Goal: Task Accomplishment & Management: Use online tool/utility

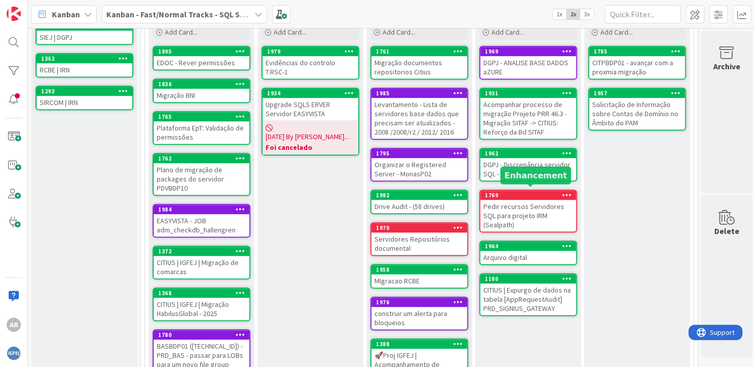
scroll to position [294, 0]
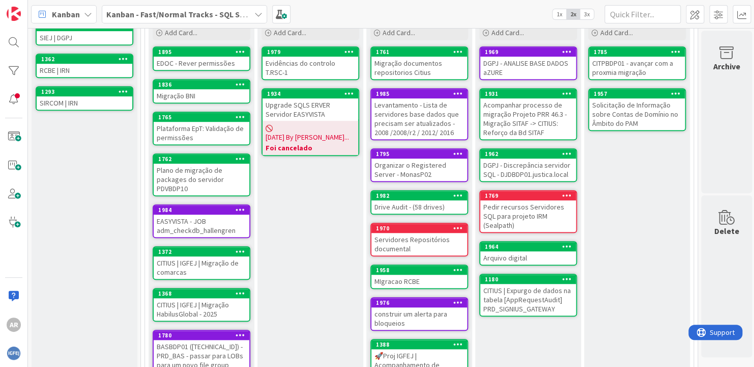
click at [418, 209] on div "Drive Audit - (58 drives)" at bounding box center [420, 206] width 96 height 13
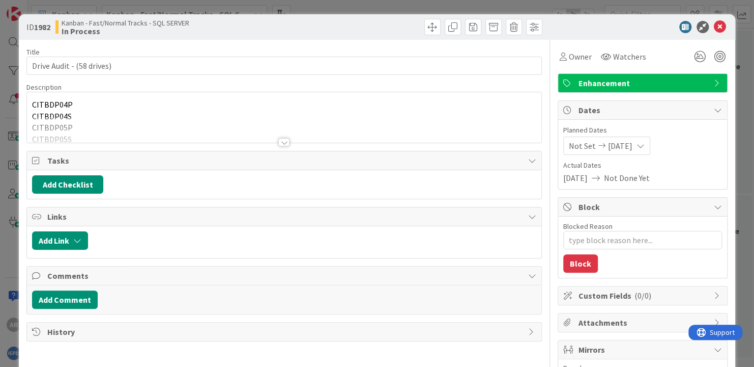
click at [264, 107] on div "CITBDP04P CITBDP04S CITBDP05P CITBDP05S CITBDP06P CITBDP06S CITBDP07P CITBDP07S…" at bounding box center [284, 117] width 515 height 50
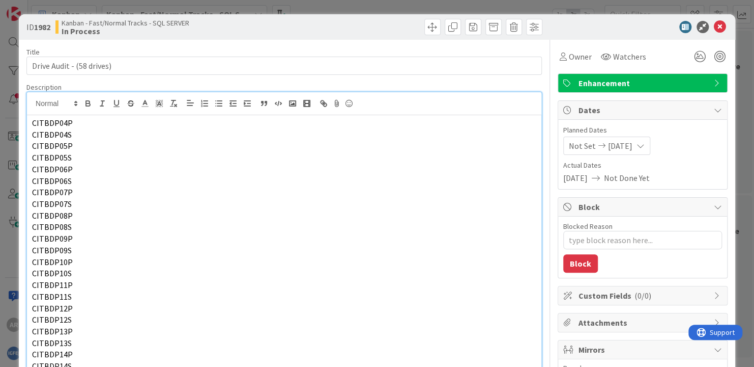
click at [37, 121] on span "CITBDP04P" at bounding box center [52, 123] width 41 height 10
click at [35, 121] on span "CITBDP04P" at bounding box center [52, 123] width 41 height 10
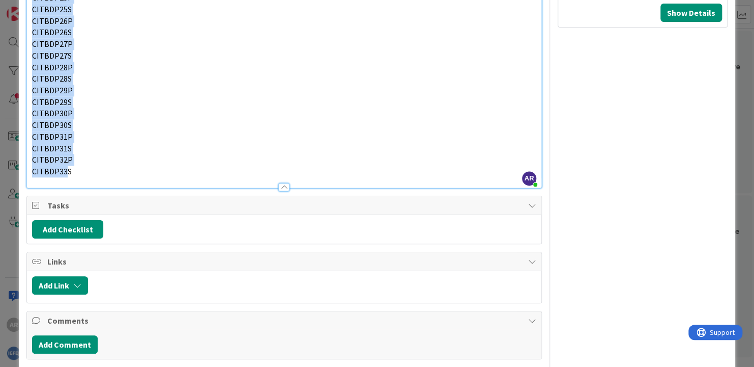
scroll to position [650, 0]
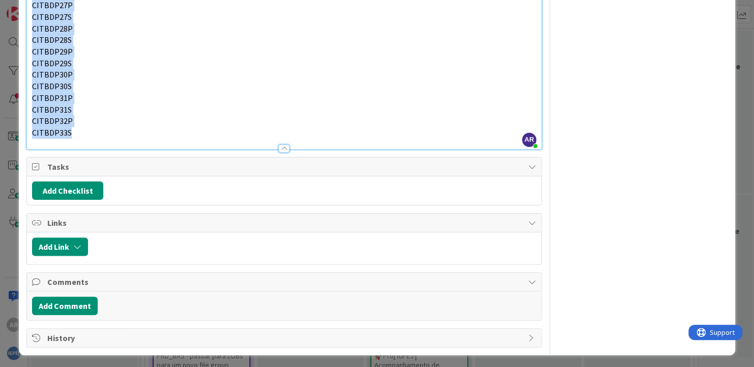
drag, startPoint x: 33, startPoint y: 121, endPoint x: 99, endPoint y: 136, distance: 67.9
copy div "CITBDP04P CITBDP04S CITBDP05P CITBDP05S CITBDP06P CITBDP06S CITBDP07P CITBDP07S…"
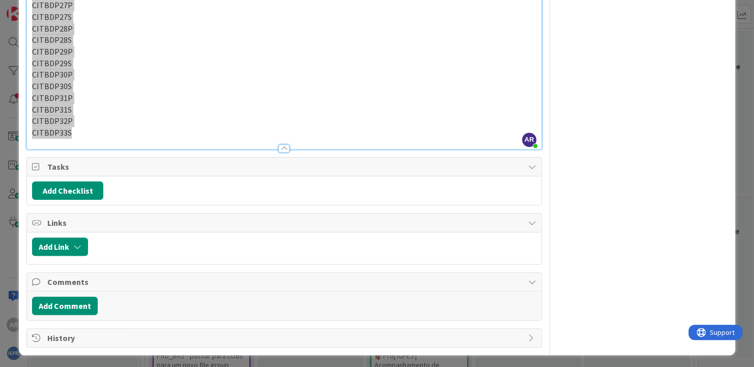
type textarea "x"
